Goal: Information Seeking & Learning: Learn about a topic

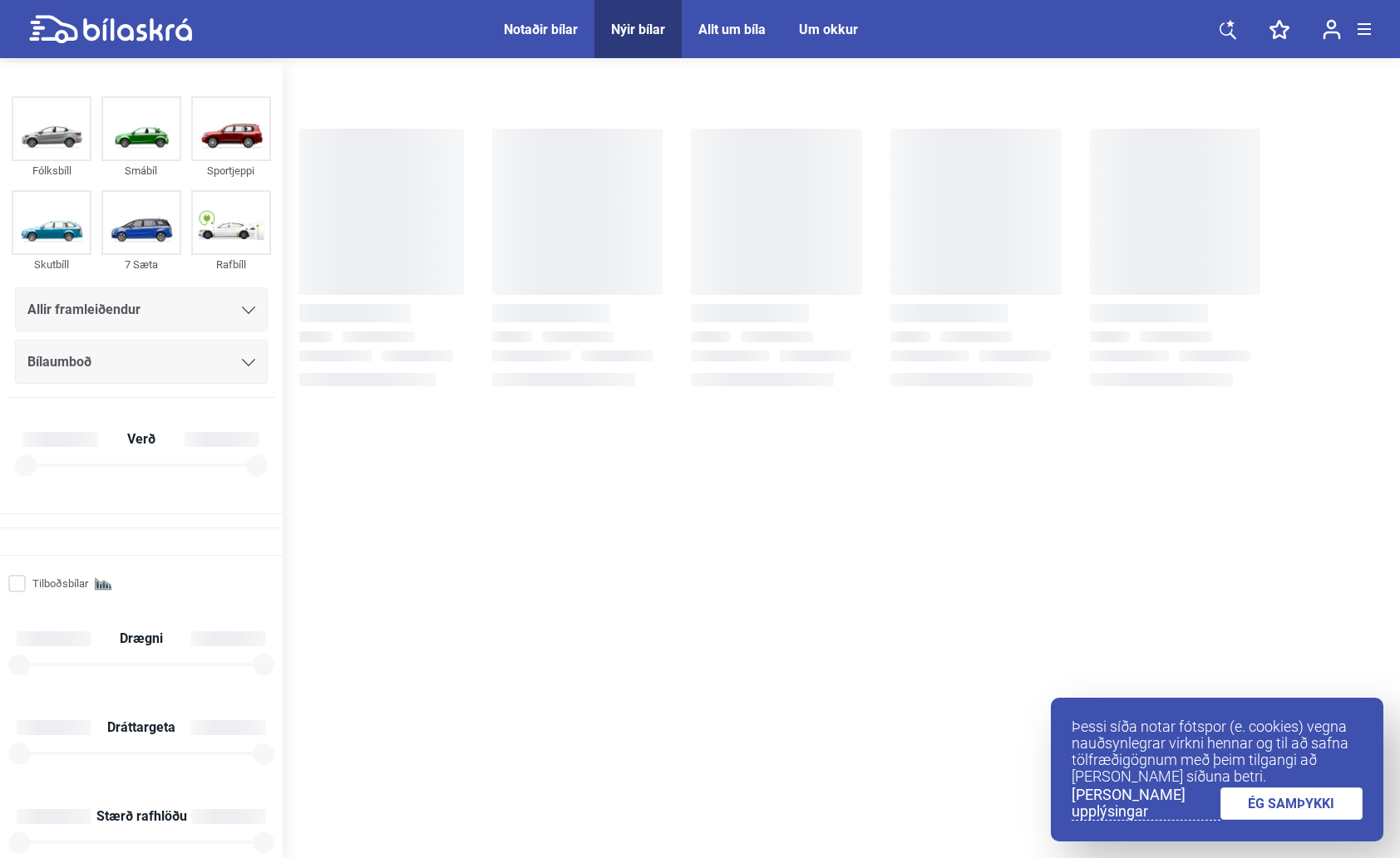
click at [1290, 806] on link "ÉG SAMÞYKKI" at bounding box center [1291, 804] width 143 height 33
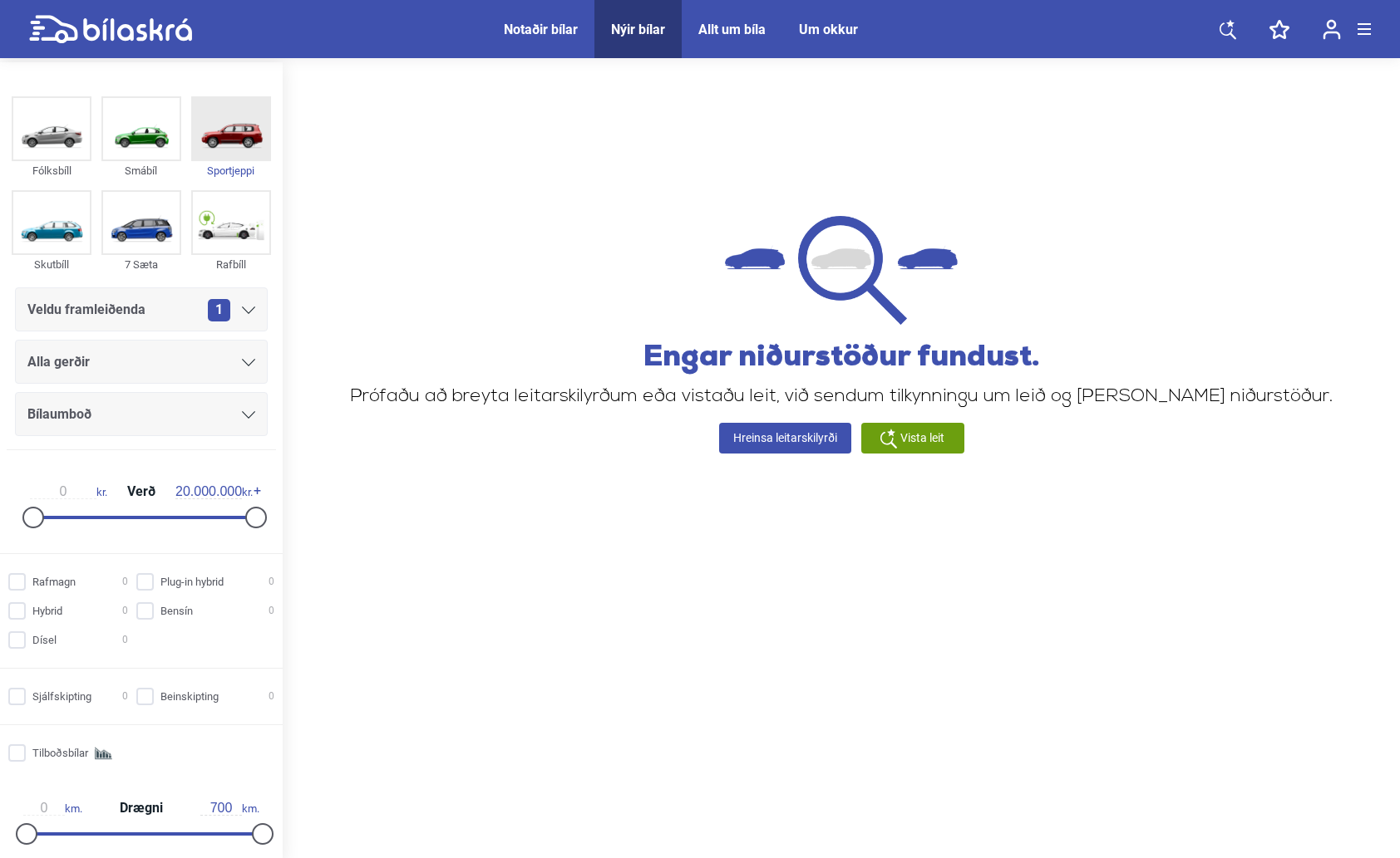
click at [221, 140] on img at bounding box center [231, 129] width 77 height 62
click at [637, 40] on span "Nýir bílar" at bounding box center [637, 29] width 87 height 58
click at [799, 444] on link "Hreinsa leitarskilyrði" at bounding box center [784, 438] width 132 height 31
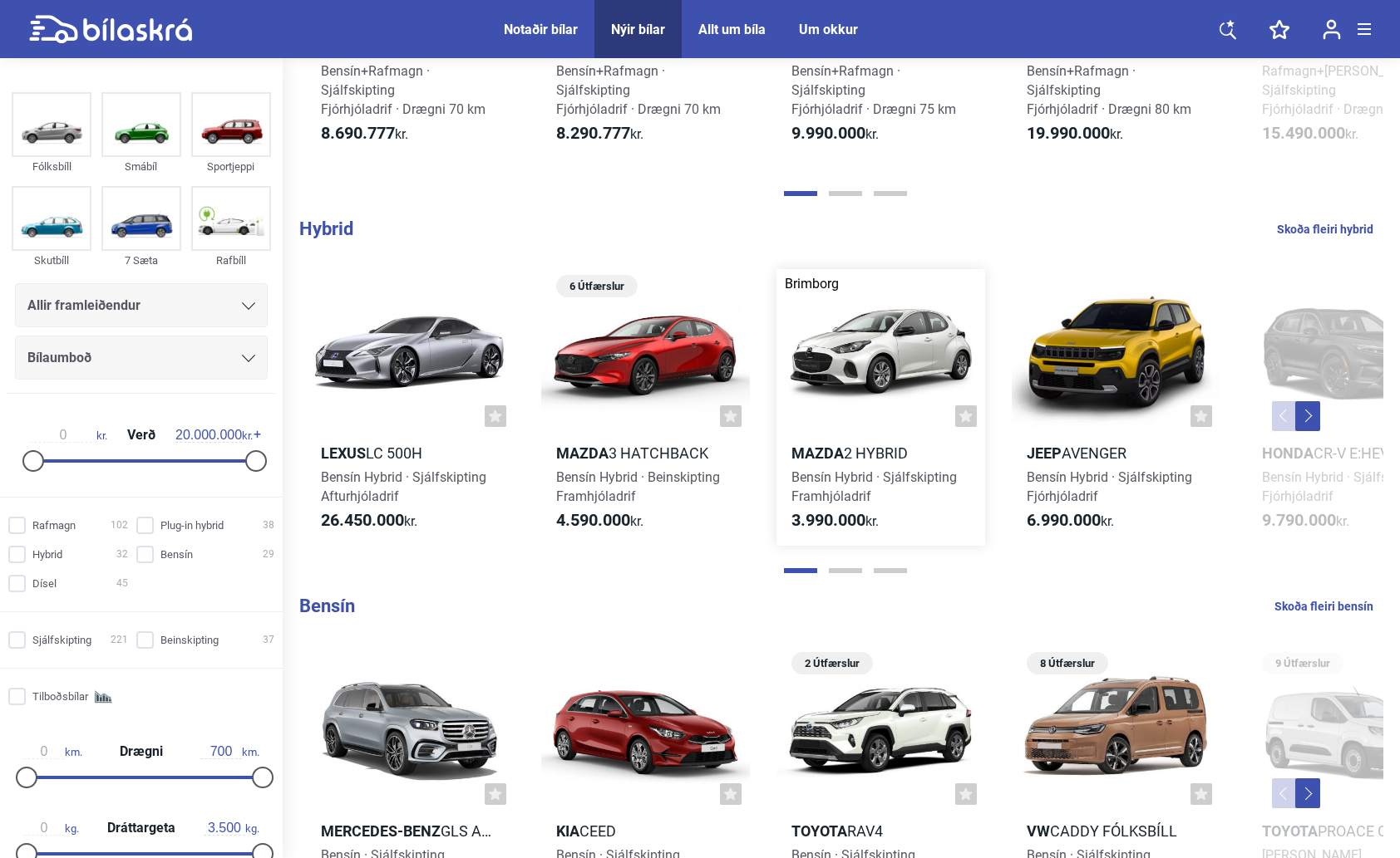
scroll to position [1329, 0]
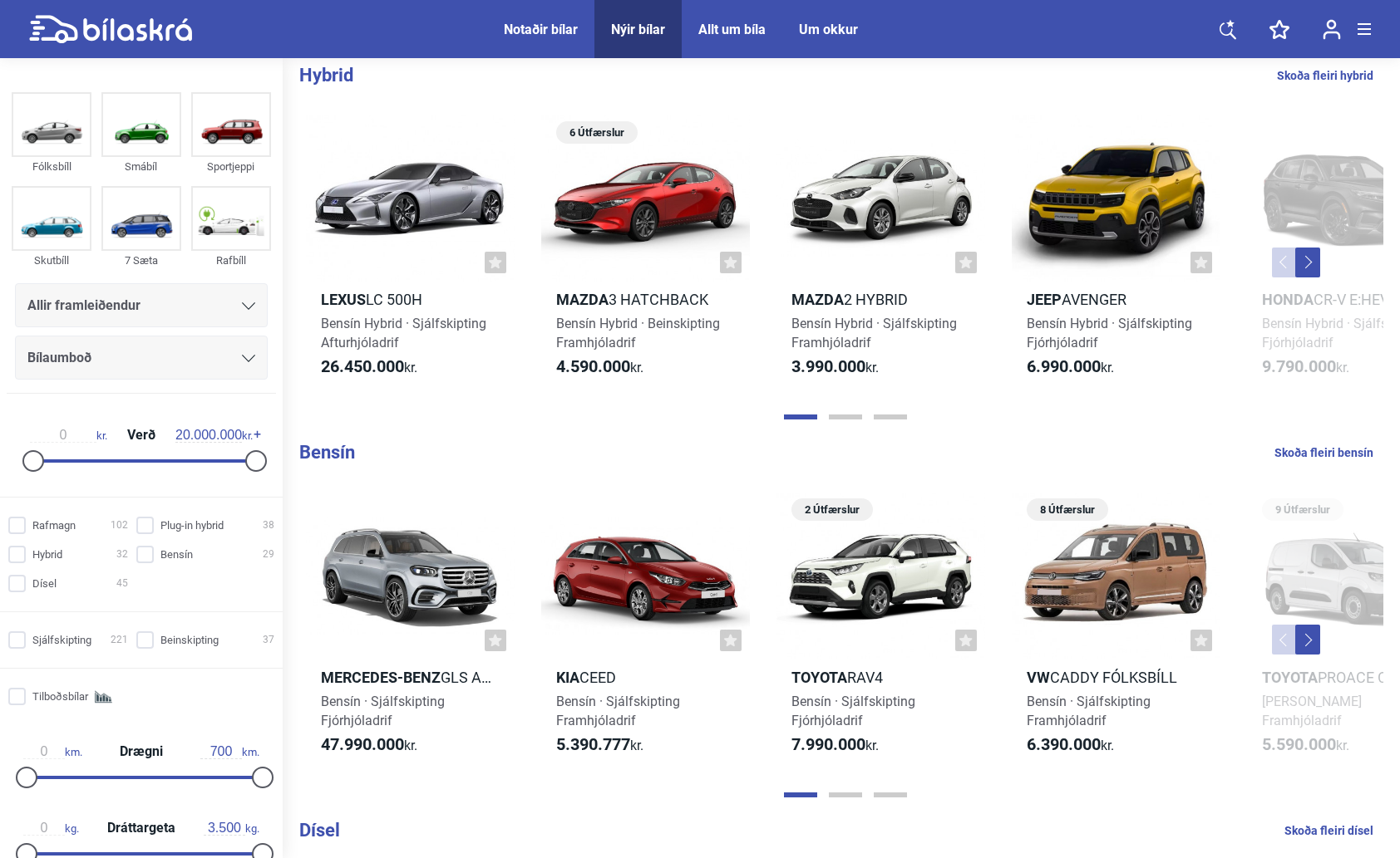
click at [244, 311] on div at bounding box center [248, 305] width 13 height 13
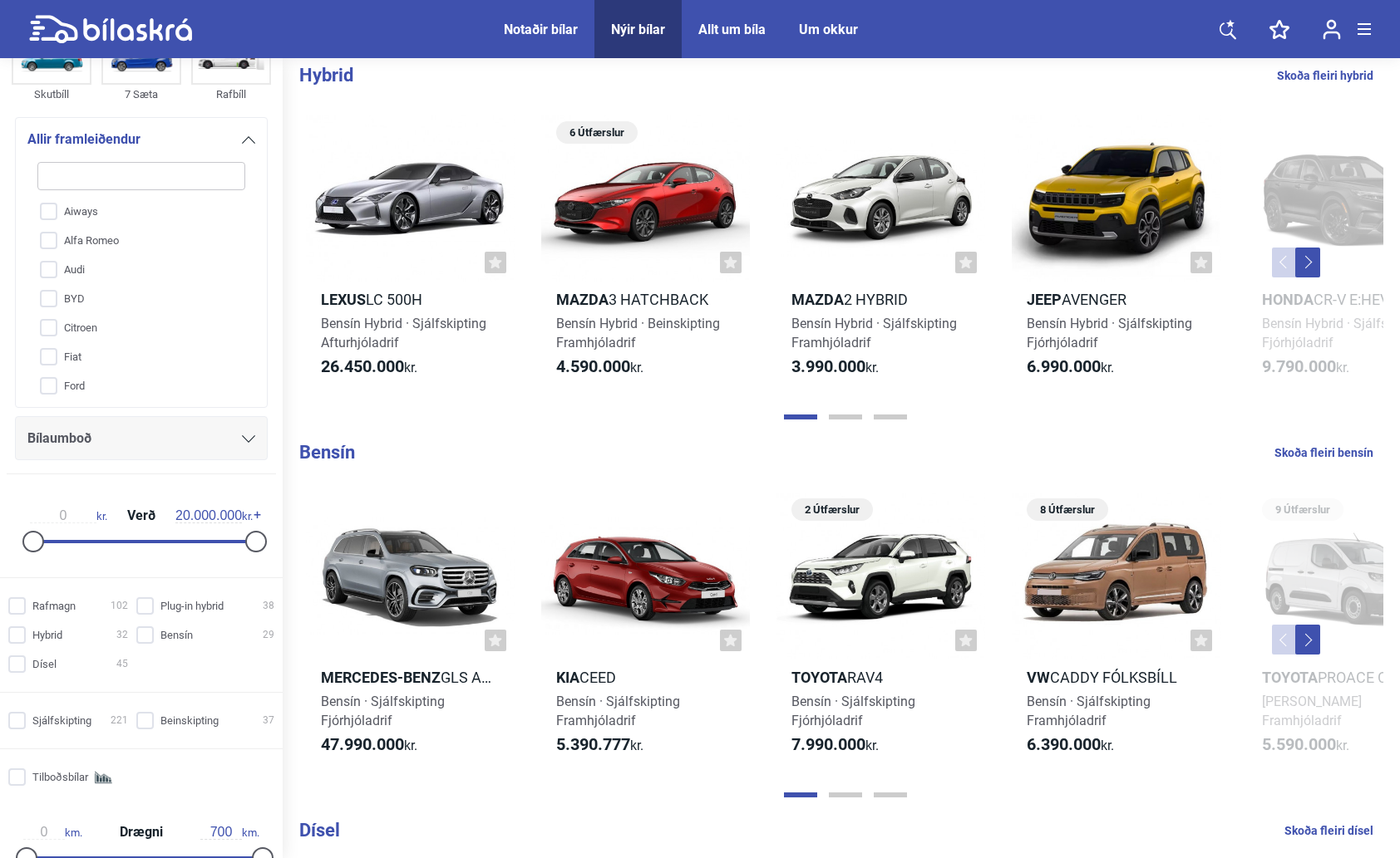
scroll to position [0, 0]
click at [81, 169] on input "search" at bounding box center [141, 176] width 208 height 28
type input "h"
checkbox input "false"
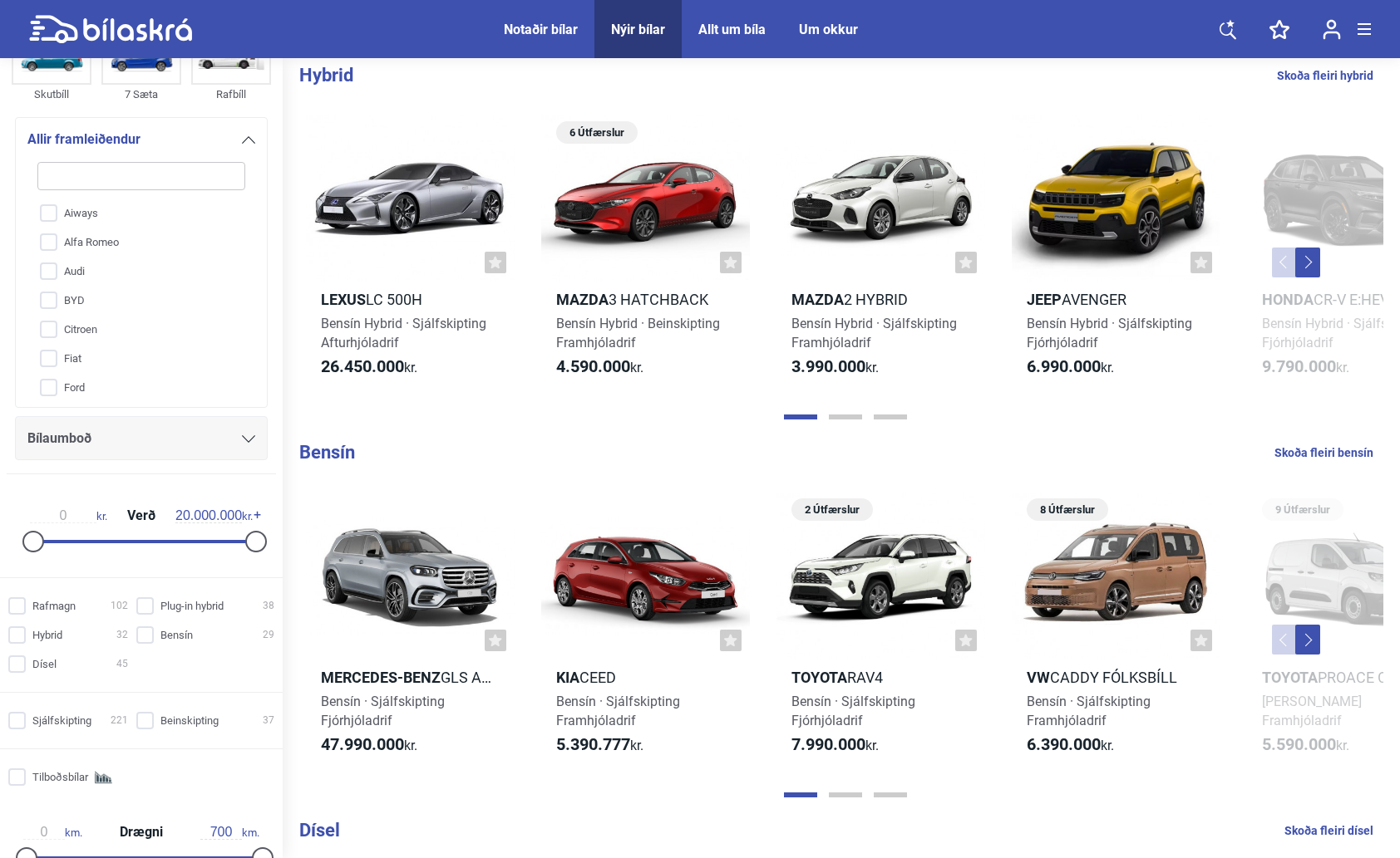
checkbox input "false"
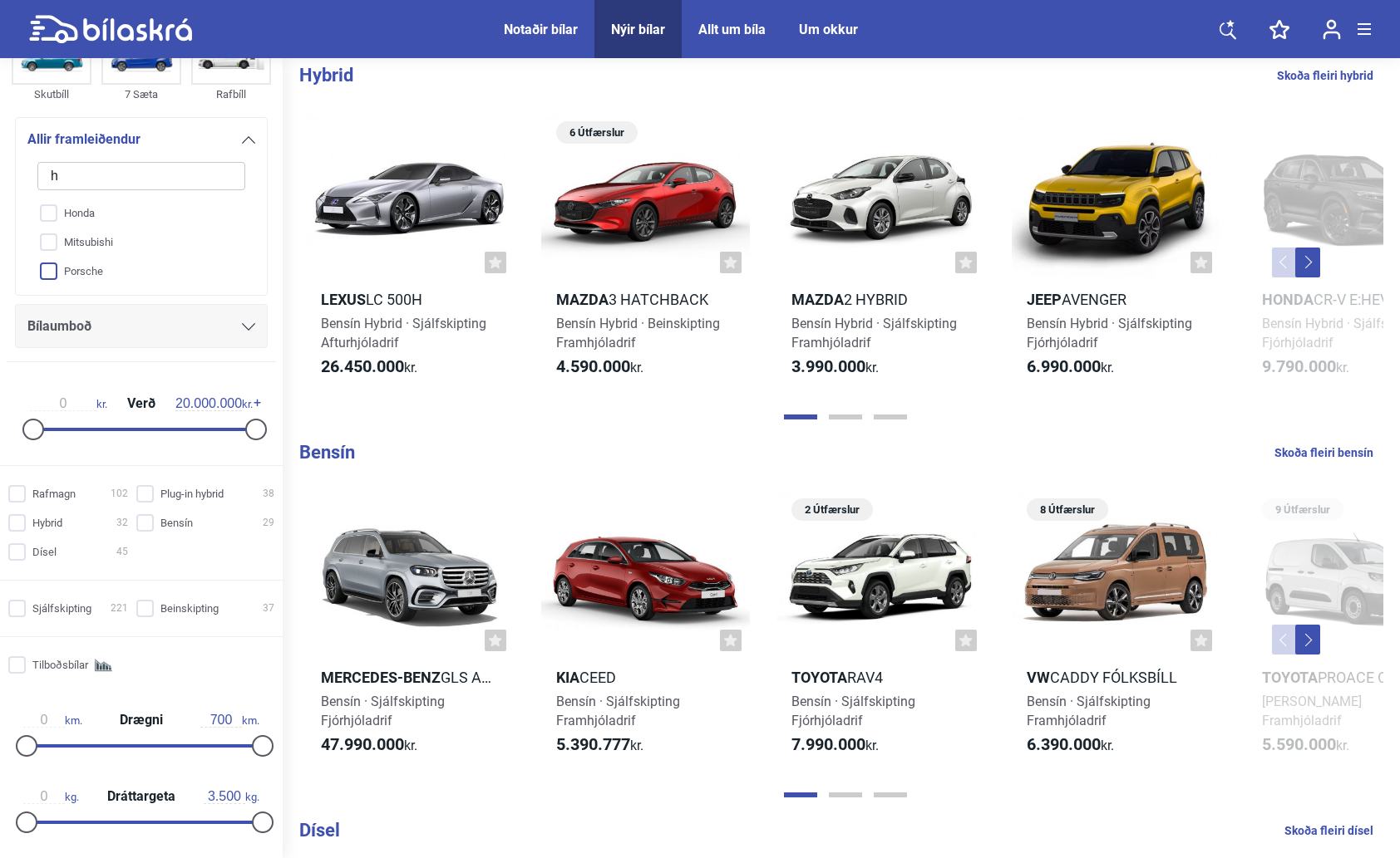
scroll to position [1, 0]
type input "h"
